Goal: Task Accomplishment & Management: Use online tool/utility

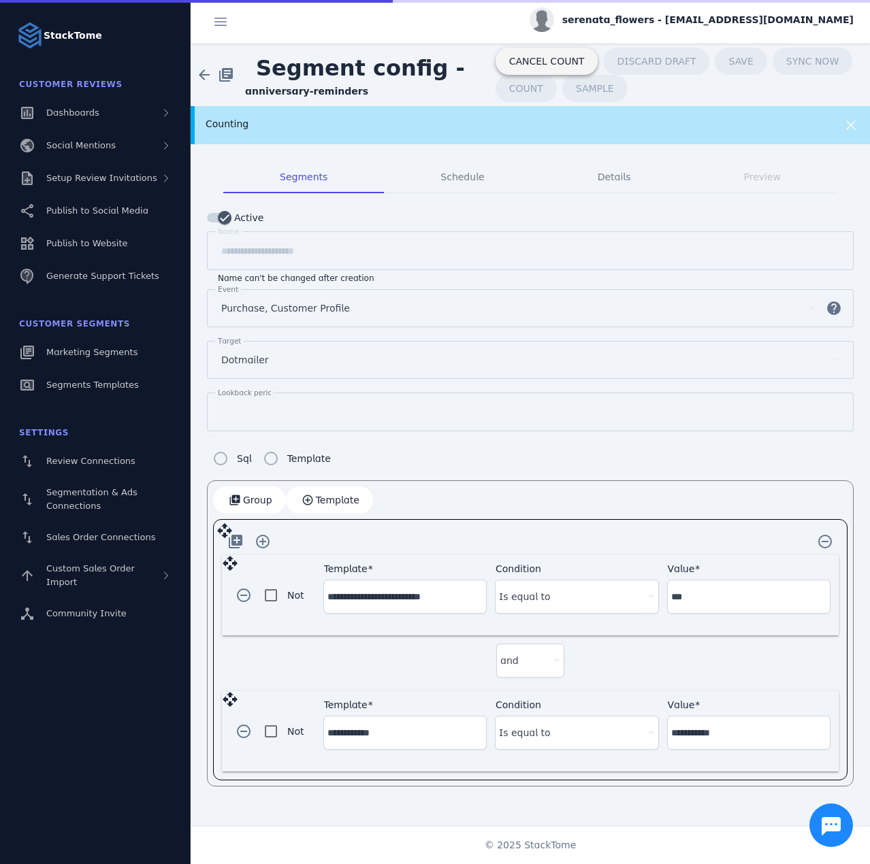
click at [536, 58] on span "CANCEL COUNT" at bounding box center [547, 61] width 76 height 10
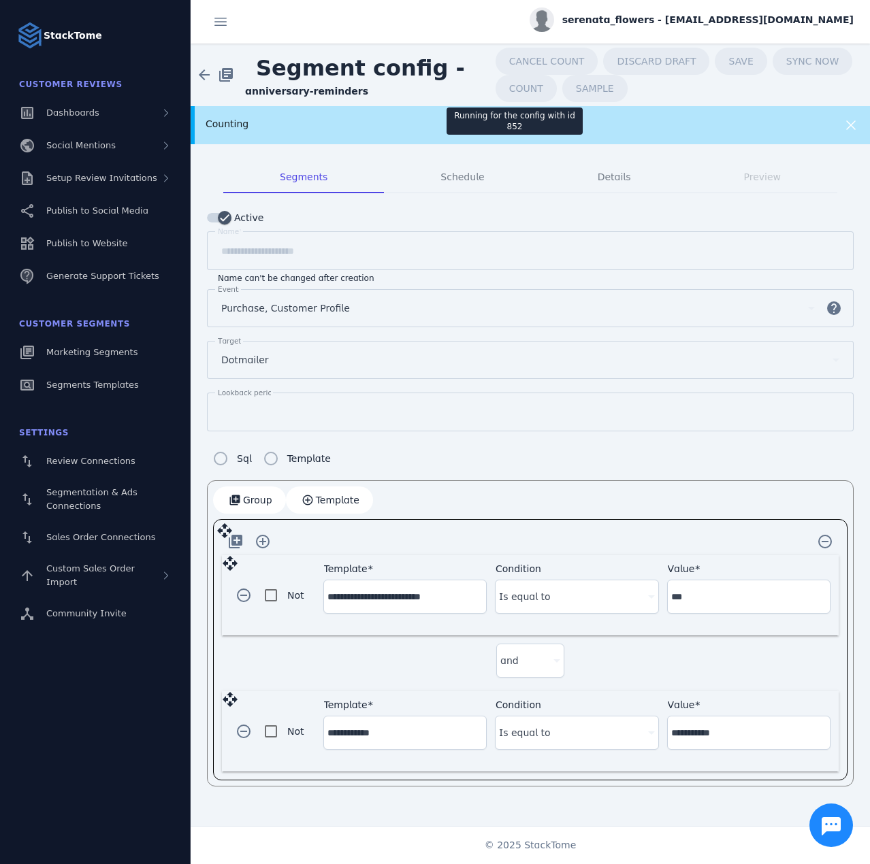
click at [495, 122] on div "Running for the config with id 852" at bounding box center [514, 121] width 136 height 27
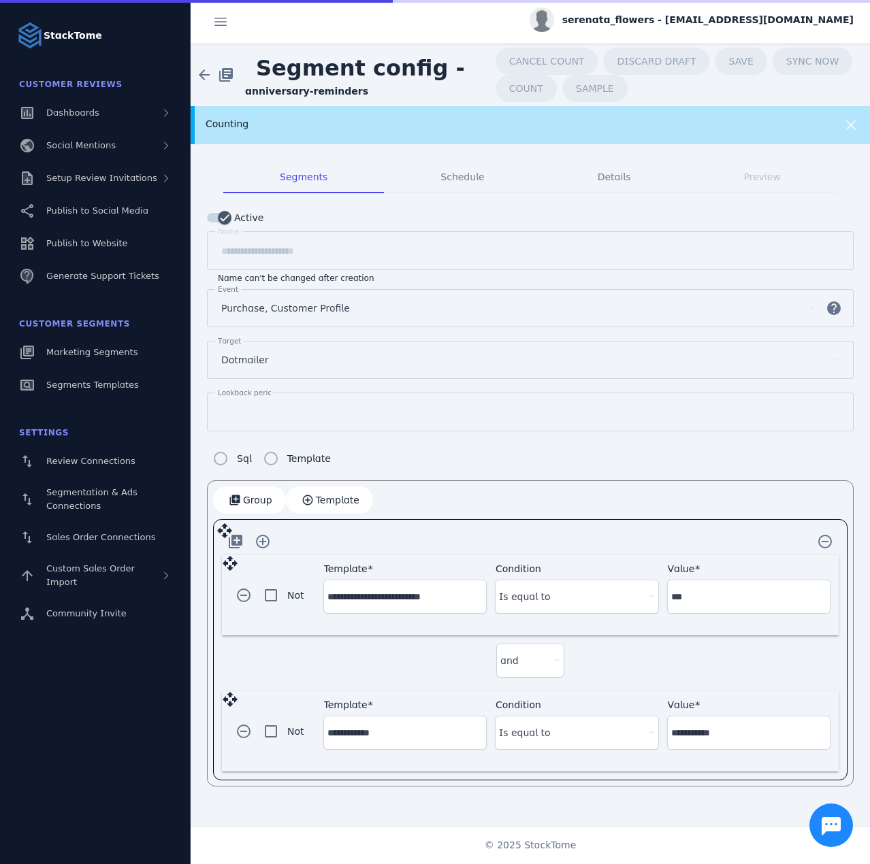
click at [577, 132] on div "Counting" at bounding box center [530, 125] width 679 height 38
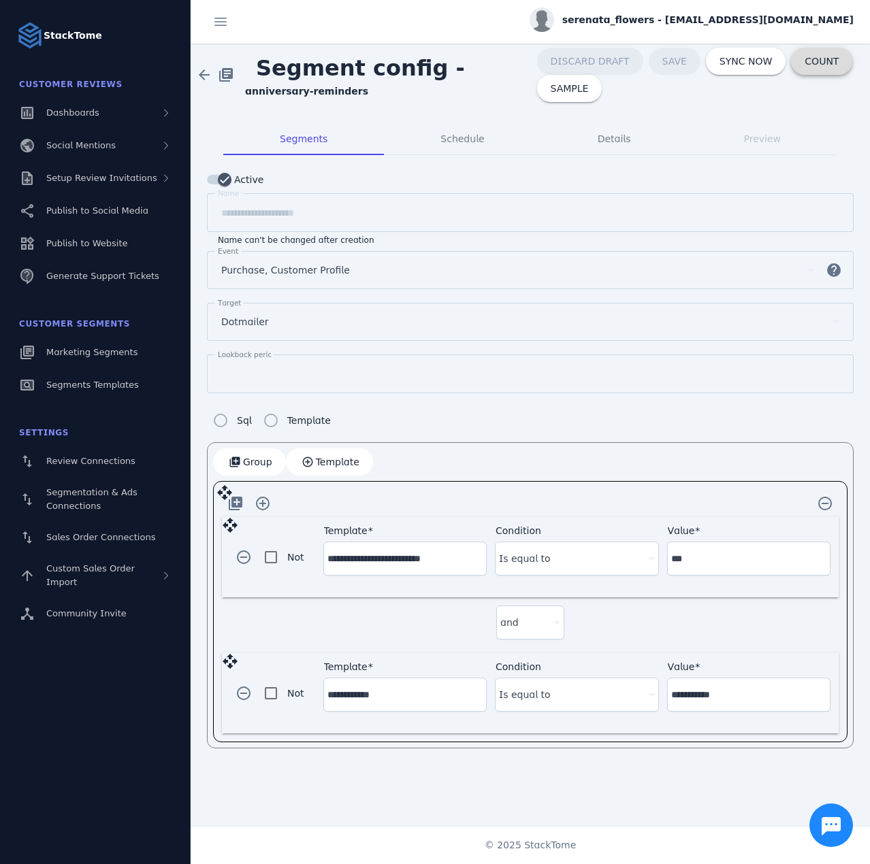
click at [804, 60] on span "COUNT" at bounding box center [821, 61] width 34 height 10
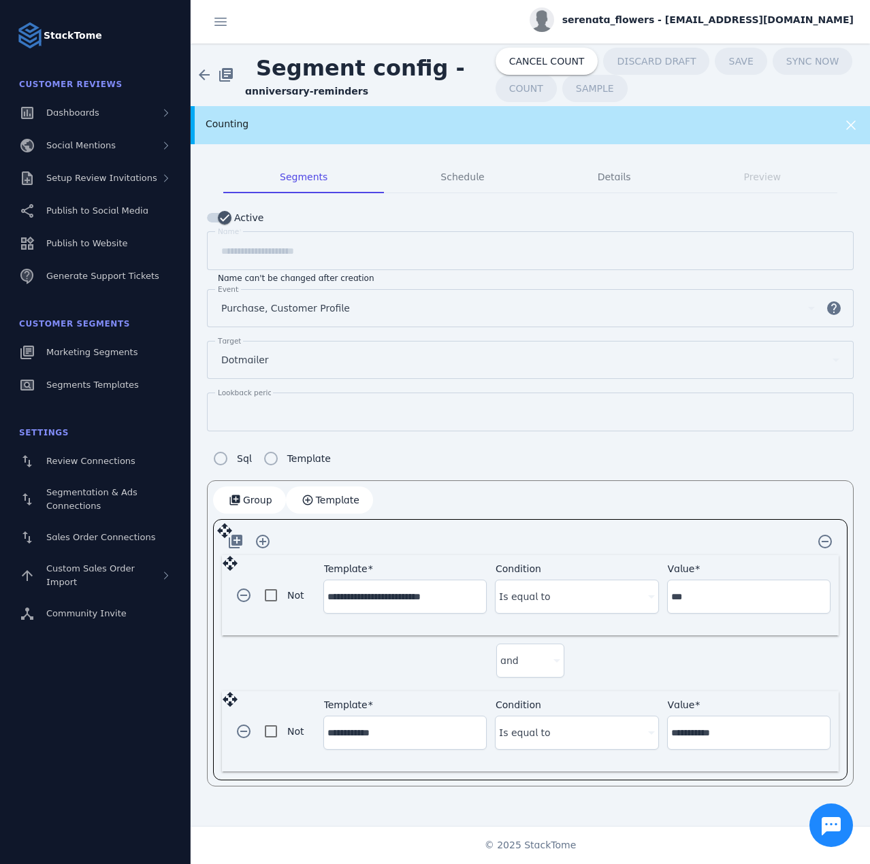
drag, startPoint x: 268, startPoint y: 131, endPoint x: 274, endPoint y: 120, distance: 12.5
click at [270, 127] on div "Counting" at bounding box center [500, 124] width 588 height 14
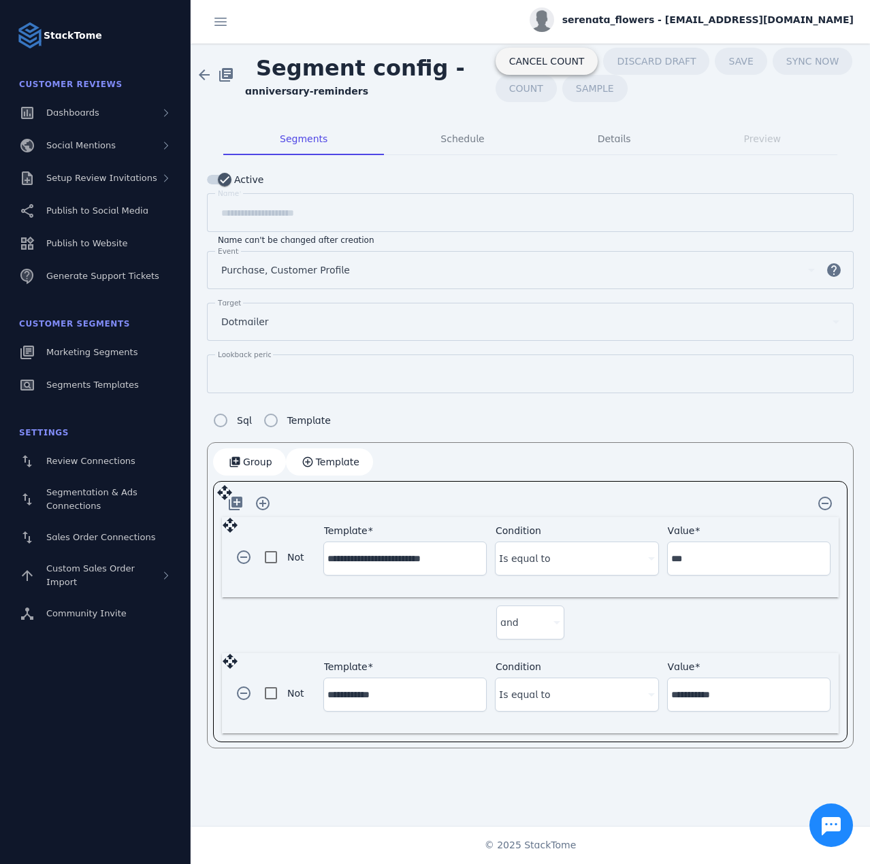
click at [510, 57] on span "CANCEL COUNT" at bounding box center [547, 61] width 76 height 10
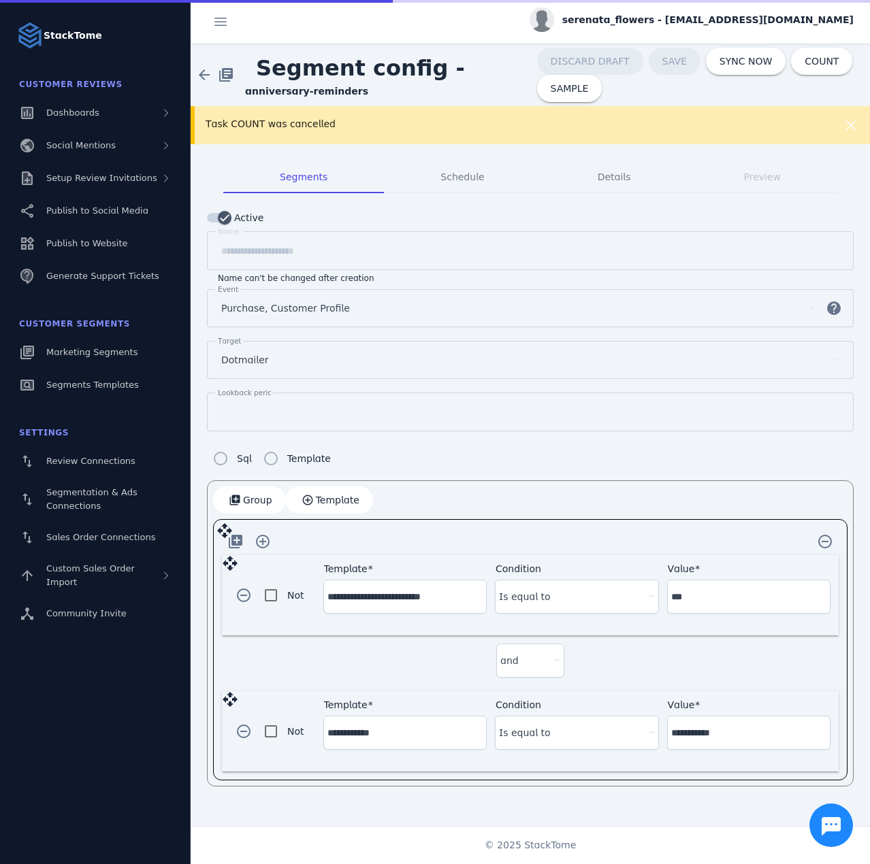
click at [295, 123] on div "Task COUNT was cancelled" at bounding box center [500, 124] width 588 height 14
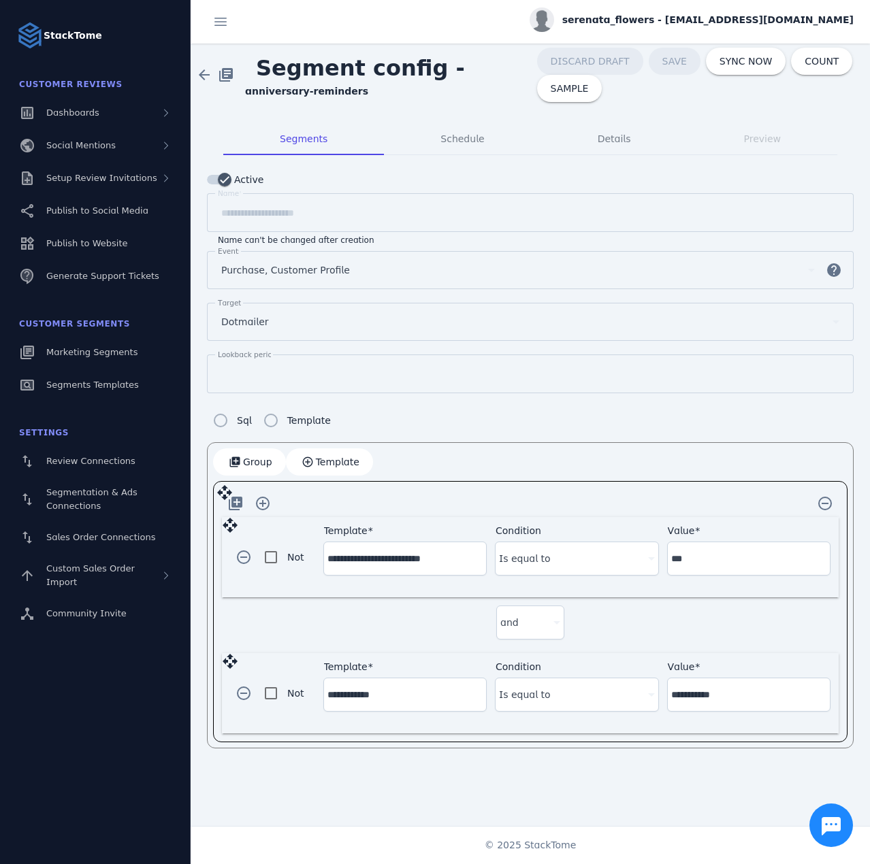
click at [753, 16] on span "serenata_flowers - [EMAIL_ADDRESS][DOMAIN_NAME]" at bounding box center [707, 20] width 291 height 14
click at [84, 348] on div at bounding box center [435, 432] width 870 height 864
click at [78, 348] on span "Marketing Segments" at bounding box center [91, 352] width 91 height 10
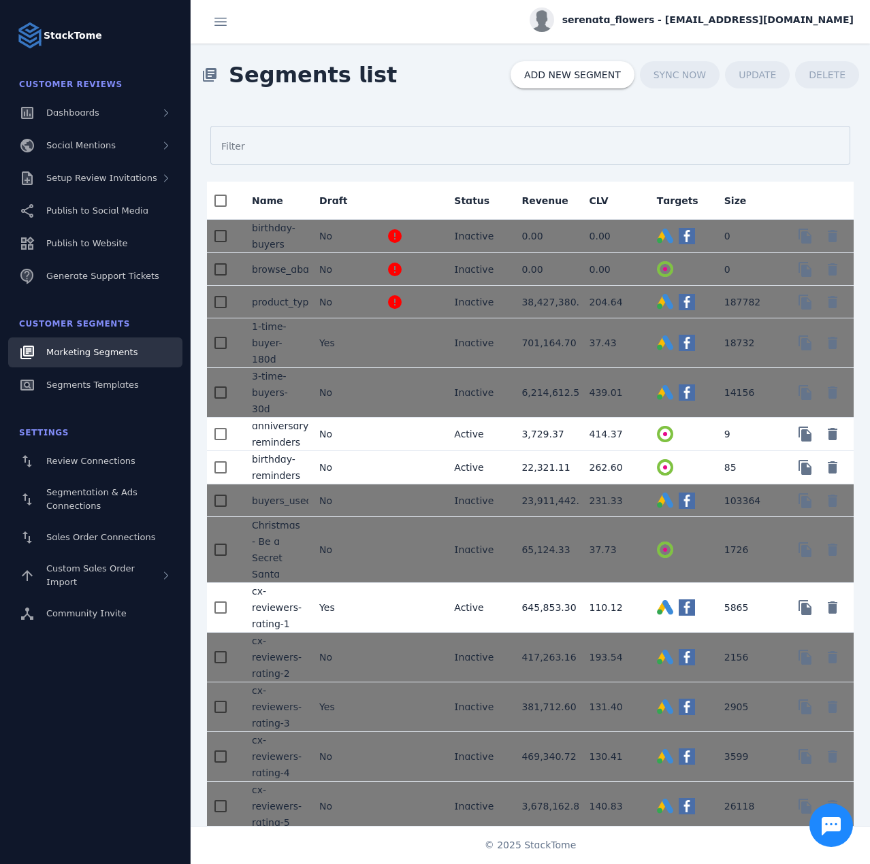
click at [732, 23] on span "serenata_flowers - [EMAIL_ADDRESS][DOMAIN_NAME]" at bounding box center [707, 20] width 291 height 14
click at [787, 121] on button "Sign out" at bounding box center [804, 131] width 98 height 33
